Goal: Task Accomplishment & Management: Manage account settings

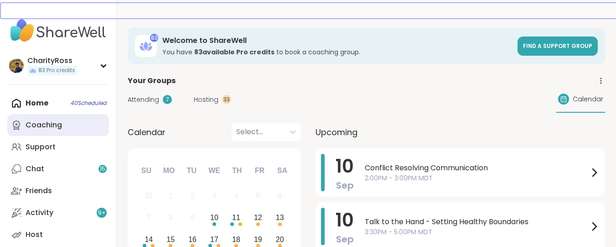
scroll to position [912, 0]
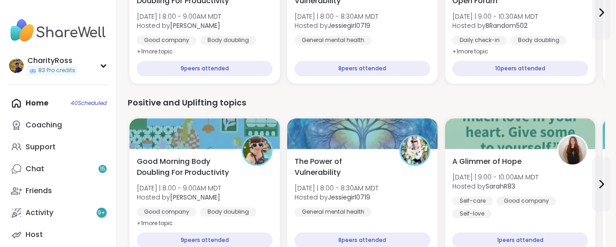
click at [54, 100] on div "Home 40 Scheduled Coaching Support Chat 15 Friends Activity 9 + Host" at bounding box center [58, 168] width 102 height 153
click at [47, 102] on div "Home 40 Scheduled Coaching Support Chat 15 Friends Activity 9 + Host" at bounding box center [58, 168] width 102 height 153
click at [47, 98] on div "Home 40 Scheduled Coaching Support Chat 15 Friends Activity 9 + Host" at bounding box center [58, 168] width 102 height 153
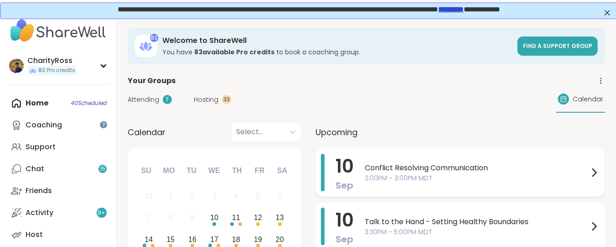
click at [411, 186] on div "Conflict Resolving Communication 2:00PM - 3:00PM MDT" at bounding box center [482, 172] width 235 height 37
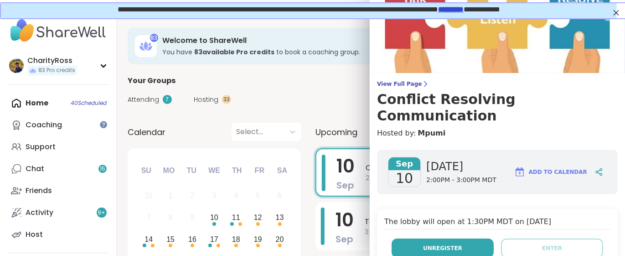
click at [440, 239] on button "Unregister" at bounding box center [443, 248] width 102 height 19
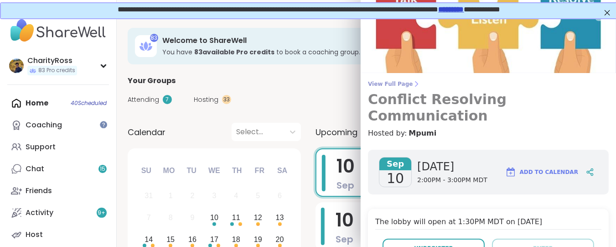
click at [397, 85] on span "View Full Page" at bounding box center [488, 83] width 241 height 7
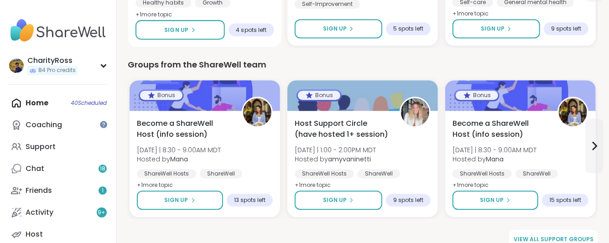
scroll to position [1306, 0]
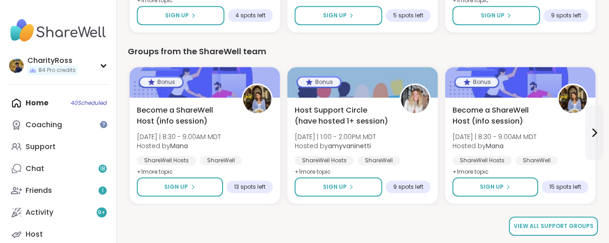
click at [545, 229] on span "View all support groups" at bounding box center [554, 226] width 80 height 8
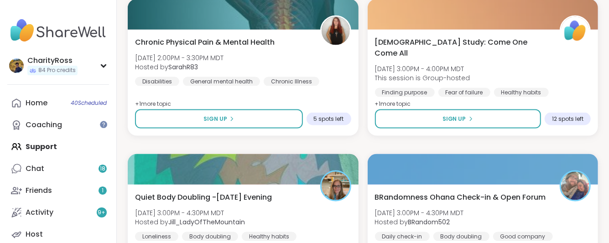
scroll to position [669, 0]
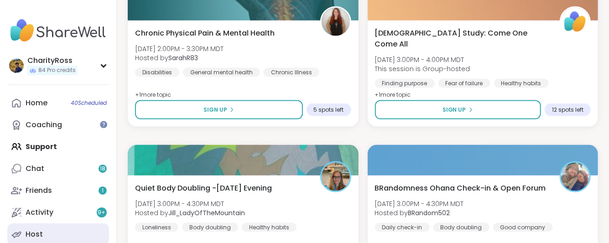
click at [76, 227] on link "Host" at bounding box center [58, 235] width 102 height 22
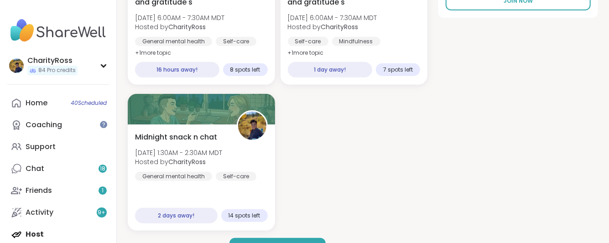
scroll to position [243, 0]
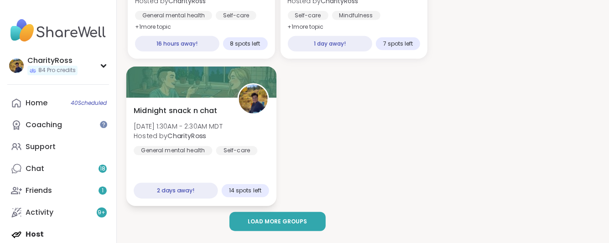
click at [179, 167] on div "Midnight snack n chat Sat, Sep 13 | 1:30AM - 2:30AM MDT Hosted by CharityRoss G…" at bounding box center [201, 152] width 150 height 109
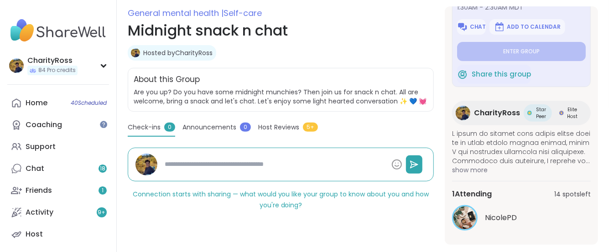
scroll to position [134, 0]
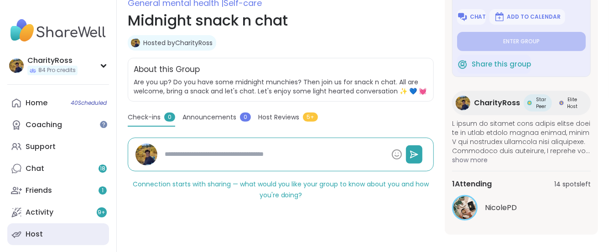
click at [29, 233] on div "Host" at bounding box center [34, 234] width 17 height 10
type textarea "*"
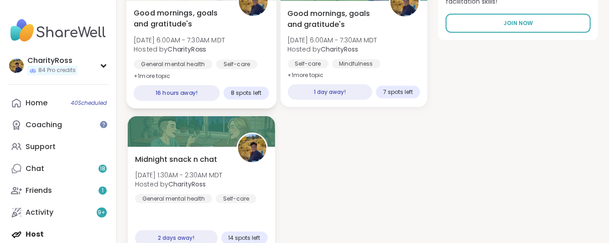
scroll to position [255, 0]
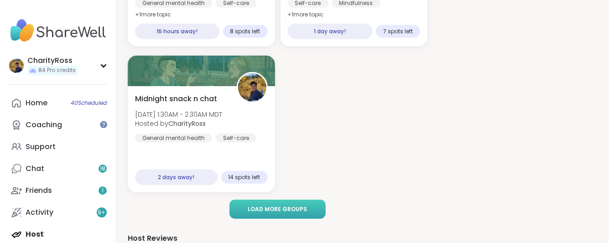
click at [239, 207] on button "Load more groups" at bounding box center [277, 209] width 96 height 19
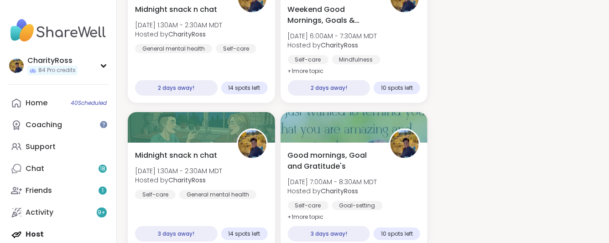
scroll to position [377, 0]
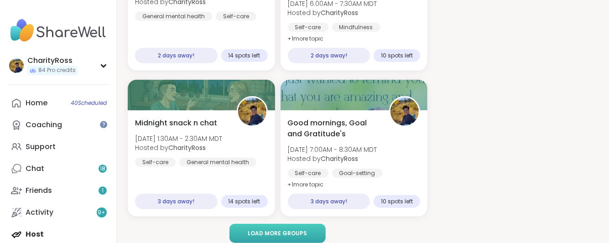
click at [247, 233] on button "Load more groups" at bounding box center [277, 233] width 96 height 19
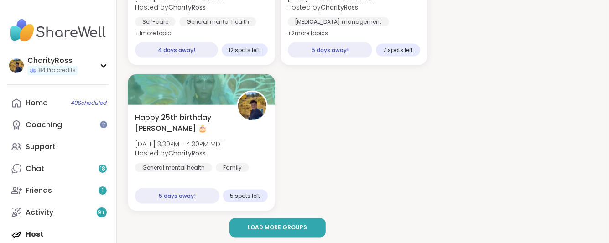
scroll to position [681, 0]
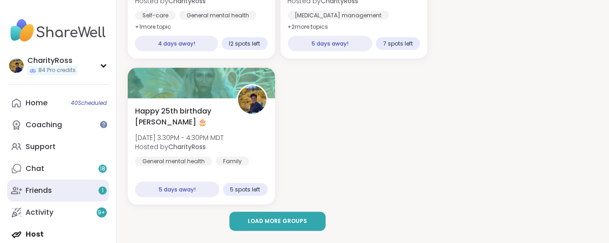
click at [83, 191] on link "Friends 1" at bounding box center [58, 191] width 102 height 22
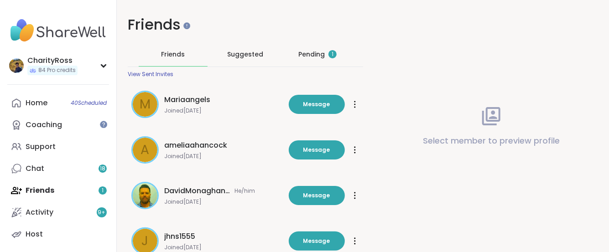
click at [321, 53] on div "Pending 1" at bounding box center [317, 54] width 38 height 9
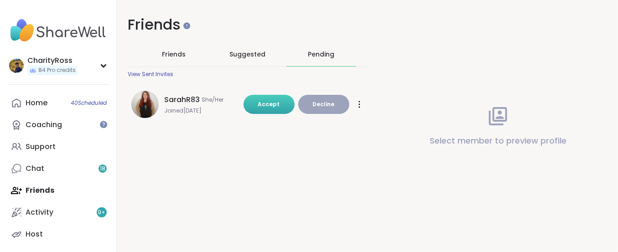
click at [274, 103] on span "Accept" at bounding box center [269, 104] width 22 height 8
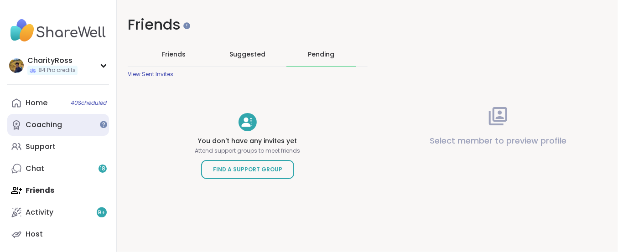
click at [68, 130] on link "Coaching" at bounding box center [58, 125] width 102 height 22
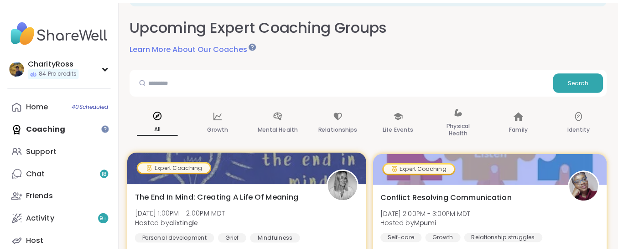
scroll to position [121, 0]
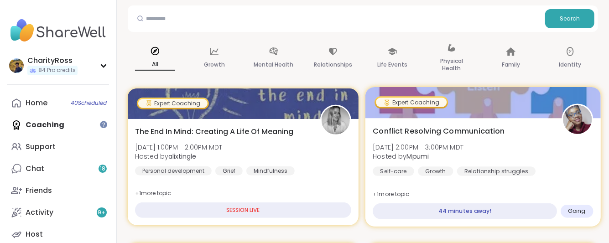
click at [373, 147] on div "Conflict Resolving Communication Wed, Sep 10 | 2:00PM - 3:00PM MDT Hosted by Mp…" at bounding box center [483, 150] width 220 height 50
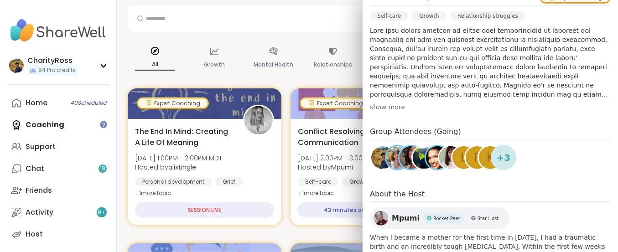
scroll to position [304, 0]
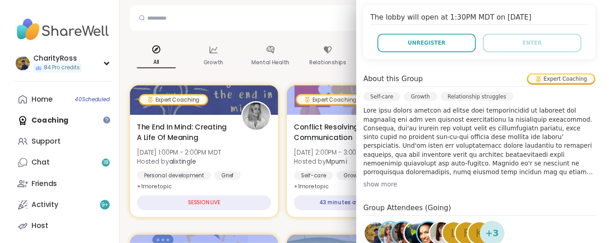
scroll to position [182, 0]
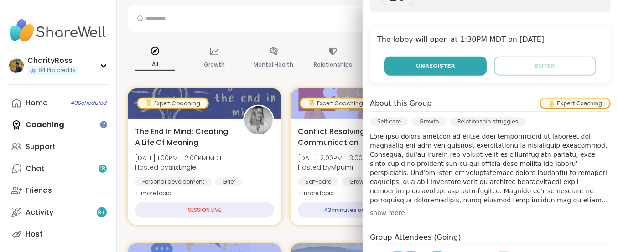
click at [417, 57] on button "Unregister" at bounding box center [436, 66] width 102 height 19
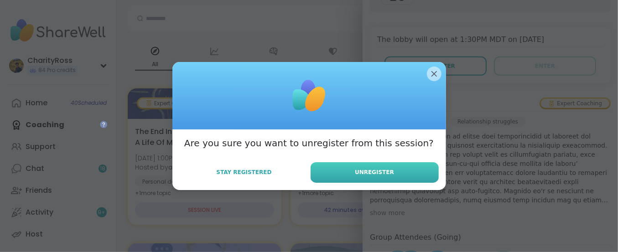
click at [388, 178] on button "Unregister" at bounding box center [375, 172] width 128 height 21
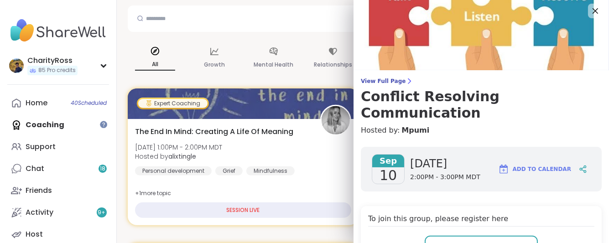
scroll to position [0, 0]
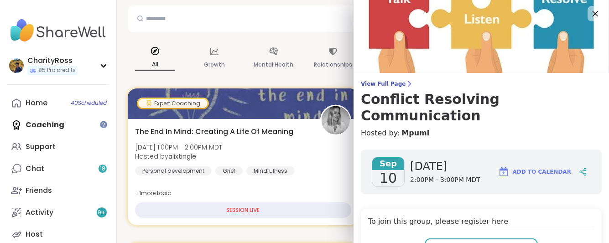
click at [589, 15] on icon at bounding box center [594, 13] width 11 height 11
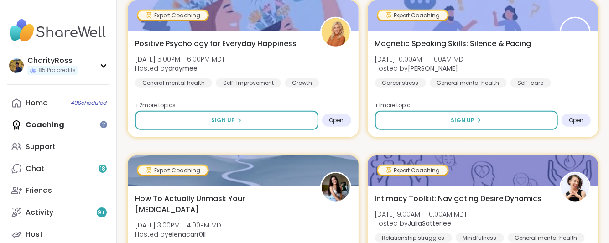
scroll to position [426, 0]
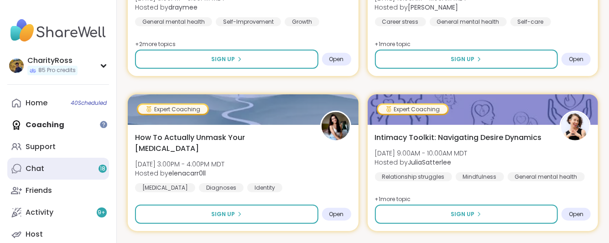
click at [40, 169] on div "Chat 18" at bounding box center [35, 169] width 19 height 10
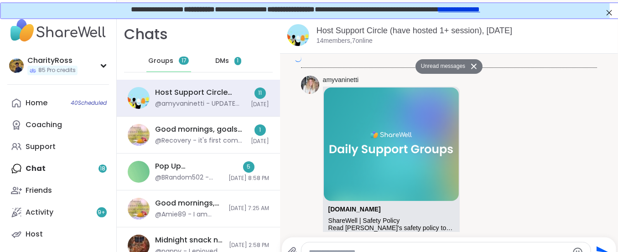
scroll to position [6034, 0]
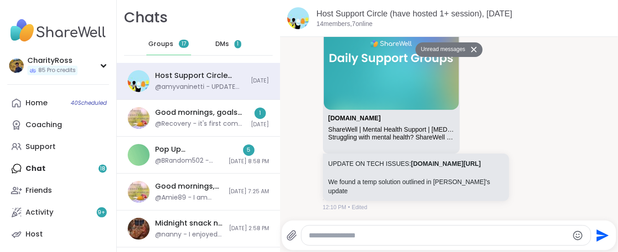
click at [235, 44] on span "1" at bounding box center [238, 44] width 7 height 8
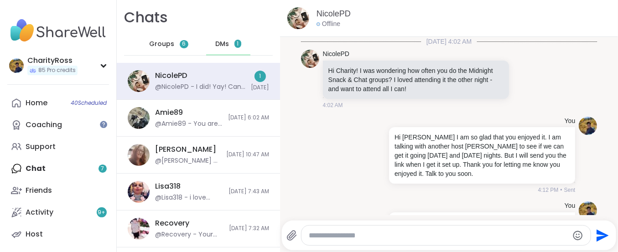
scroll to position [301, 0]
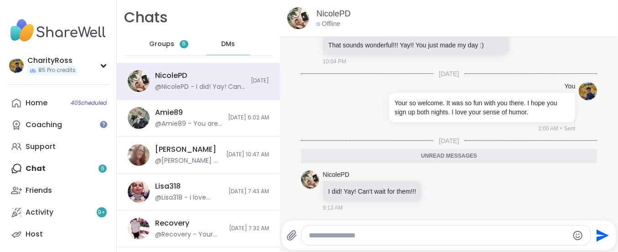
click at [171, 48] on div "Groups 6" at bounding box center [168, 44] width 45 height 22
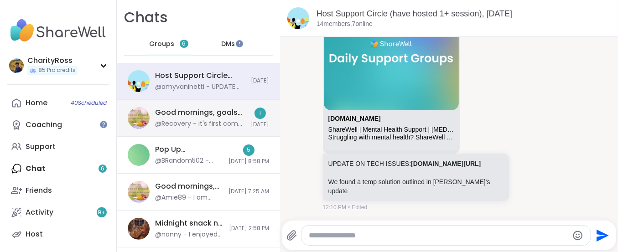
click at [198, 120] on div "@Recovery - it's first come first serve, no need to feel guilty" at bounding box center [200, 124] width 90 height 9
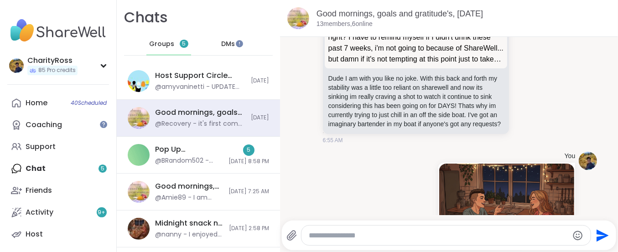
scroll to position [1504, 0]
